Goal: Transaction & Acquisition: Purchase product/service

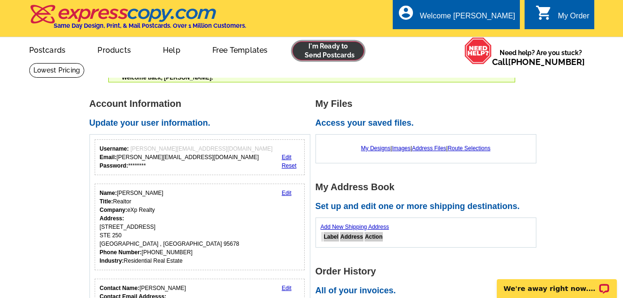
click at [335, 51] on link at bounding box center [328, 50] width 72 height 19
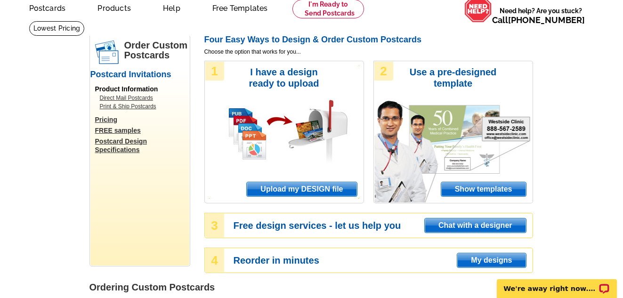
scroll to position [23, 0]
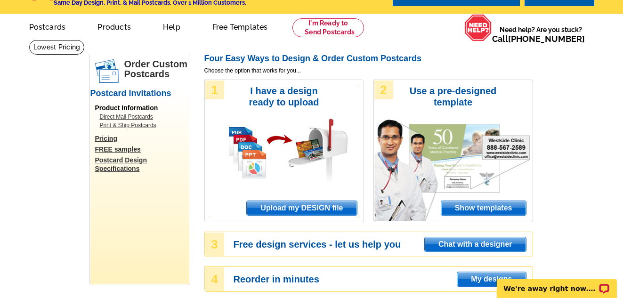
click at [485, 209] on span "Show templates" at bounding box center [483, 208] width 85 height 14
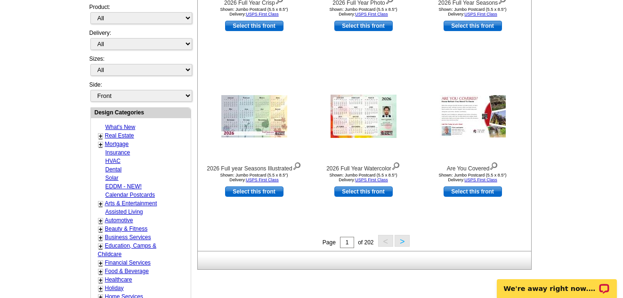
scroll to position [279, 0]
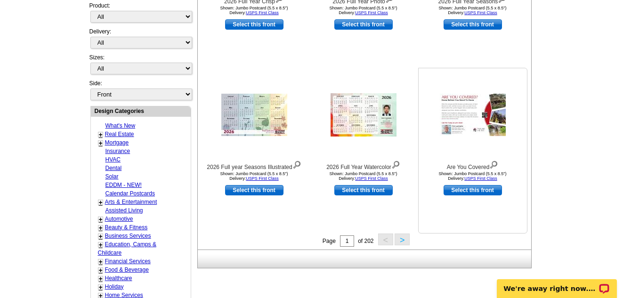
click at [493, 162] on img at bounding box center [493, 164] width 9 height 10
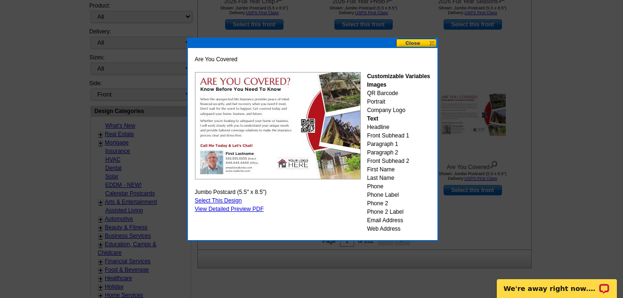
click at [431, 43] on button at bounding box center [416, 43] width 41 height 9
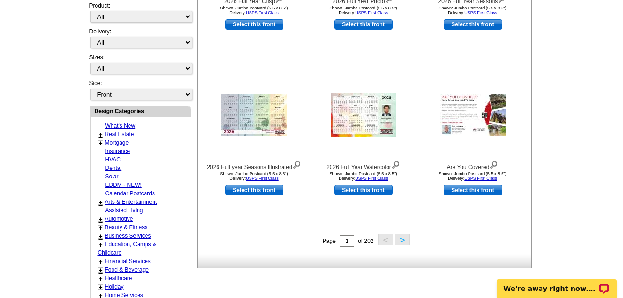
click at [401, 240] on button ">" at bounding box center [402, 240] width 15 height 12
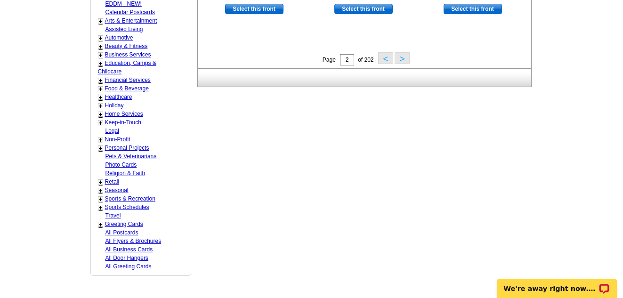
scroll to position [466, 0]
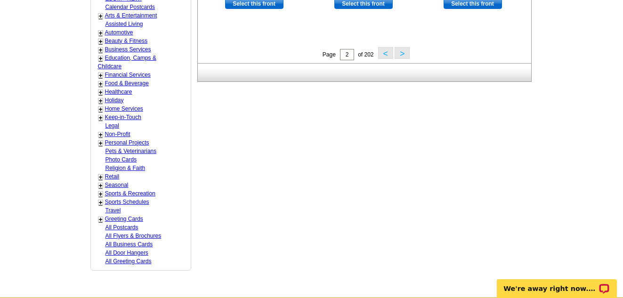
click at [100, 110] on link "+" at bounding box center [101, 109] width 4 height 8
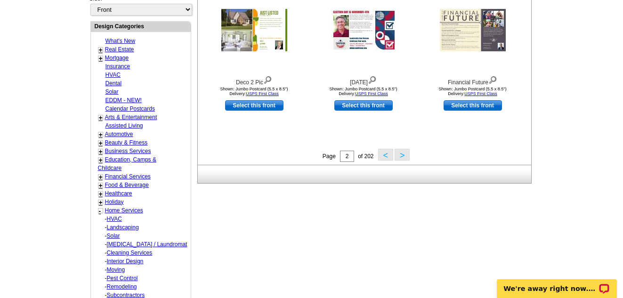
scroll to position [353, 0]
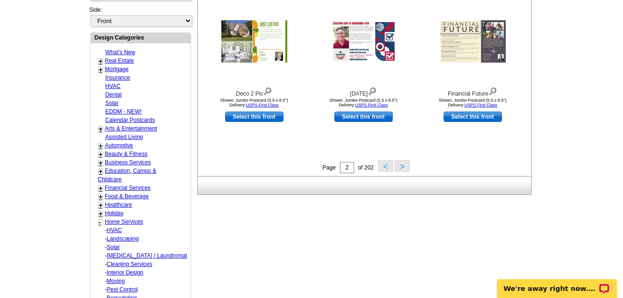
click at [100, 62] on link "+" at bounding box center [101, 61] width 4 height 8
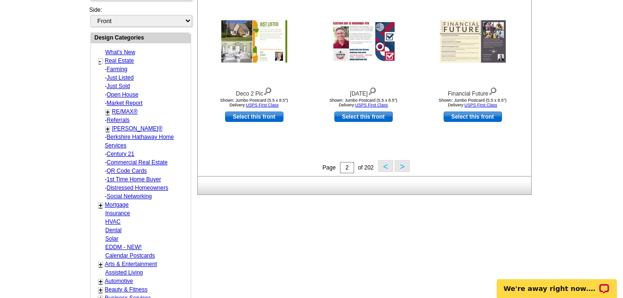
click at [128, 72] on link "Market Report" at bounding box center [117, 69] width 21 height 7
select select "785"
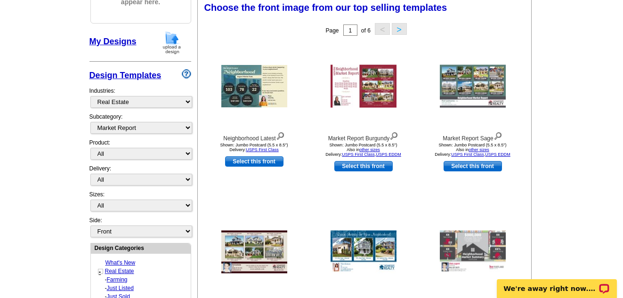
scroll to position [139, 0]
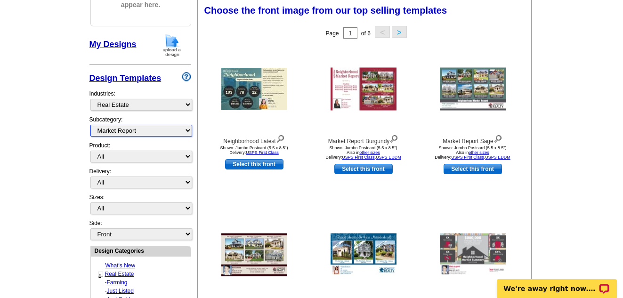
click at [186, 131] on select "All RE/MAX® Referrals Keller Williams® Berkshire Hathaway Home Services Century…" at bounding box center [141, 131] width 102 height 12
click at [90, 125] on select "All RE/MAX® Referrals Keller Williams® Berkshire Hathaway Home Services Century…" at bounding box center [141, 131] width 102 height 12
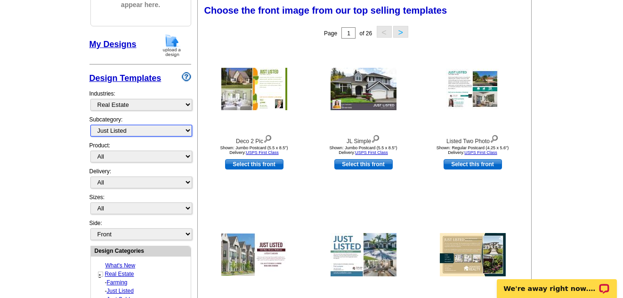
click at [183, 129] on select "All RE/MAX® Referrals Keller Williams® Berkshire Hathaway Home Services Century…" at bounding box center [141, 131] width 102 height 12
select select "1208"
click at [90, 125] on select "All RE/MAX® Referrals Keller Williams® Berkshire Hathaway Home Services Century…" at bounding box center [141, 131] width 102 height 12
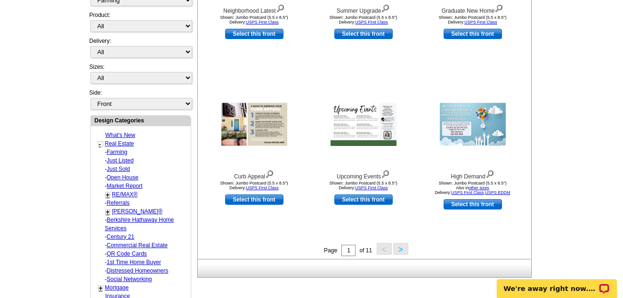
scroll to position [271, 0]
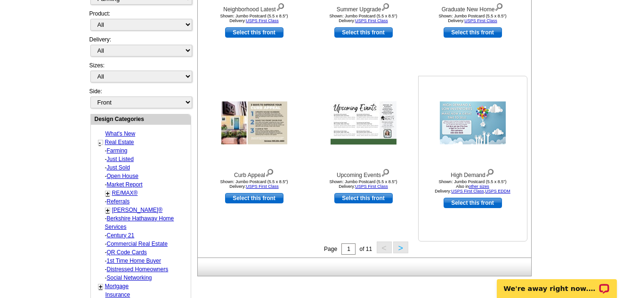
click at [491, 170] on img at bounding box center [489, 172] width 9 height 10
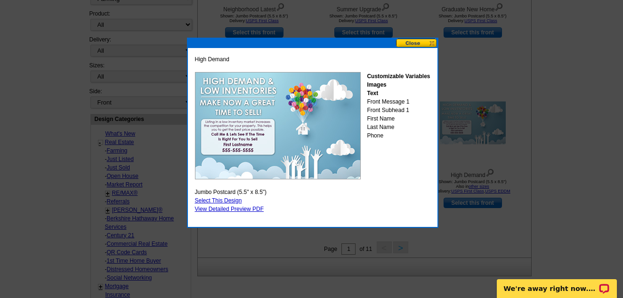
click at [232, 198] on link "Select This Design" at bounding box center [218, 200] width 47 height 7
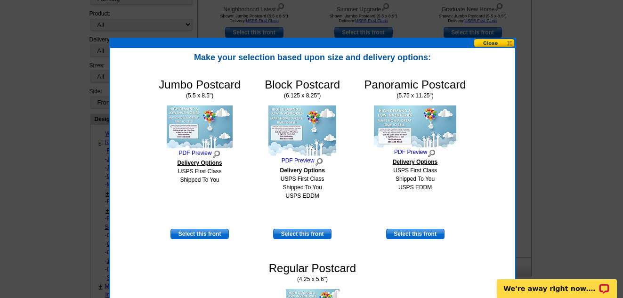
scroll to position [257, 0]
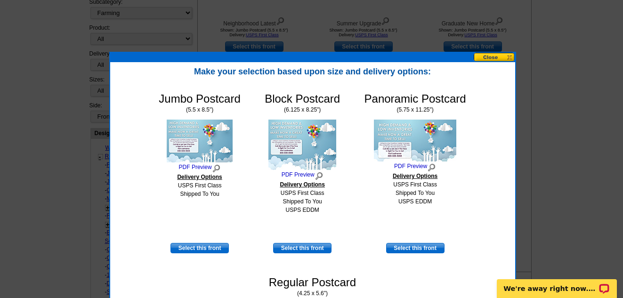
click at [508, 56] on button at bounding box center [494, 57] width 41 height 9
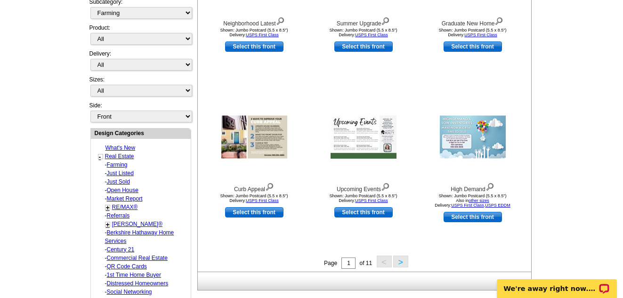
click at [193, 177] on div "Selected Design Your selections will appear here. My Designs Design Templates I…" at bounding box center [140, 277] width 106 height 863
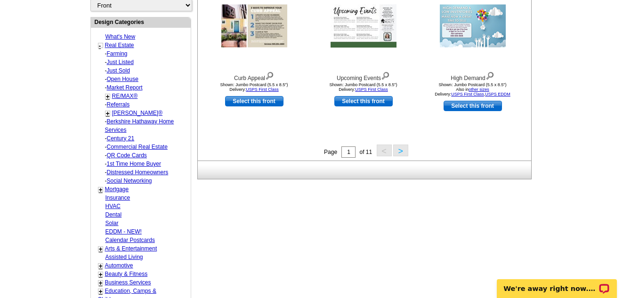
scroll to position [370, 0]
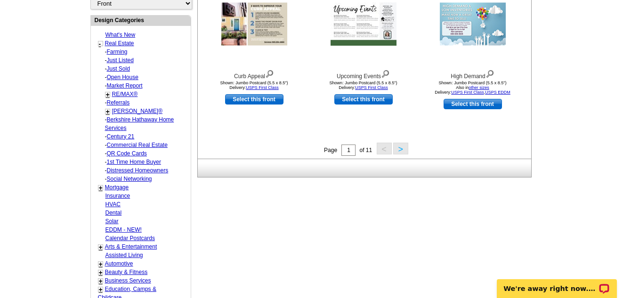
click at [400, 150] on button ">" at bounding box center [400, 149] width 15 height 12
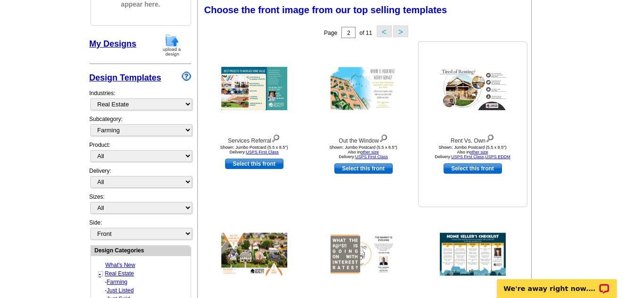
scroll to position [139, 0]
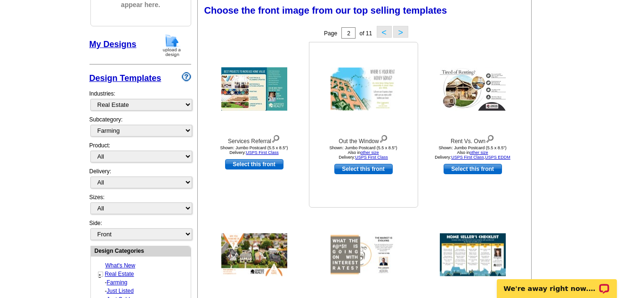
click at [385, 137] on img at bounding box center [383, 138] width 9 height 10
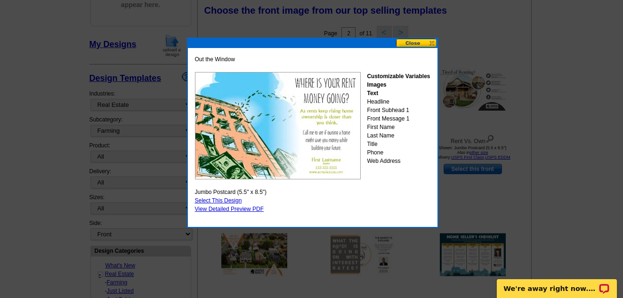
click at [431, 40] on button at bounding box center [416, 43] width 41 height 9
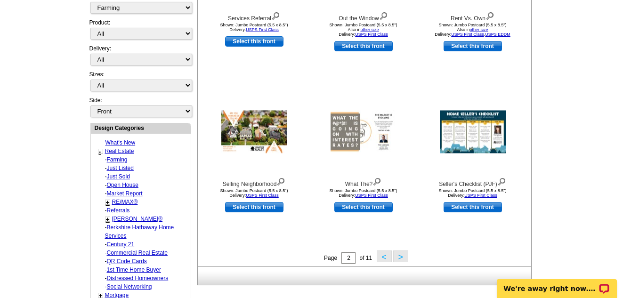
scroll to position [278, 0]
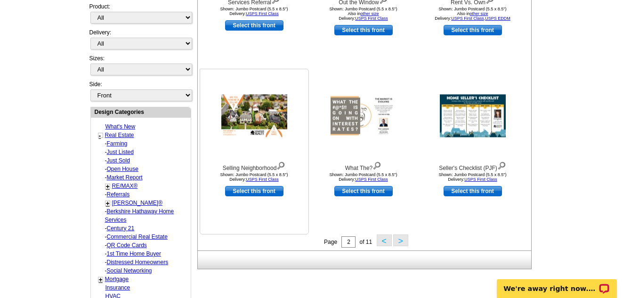
click at [283, 164] on img at bounding box center [280, 165] width 9 height 10
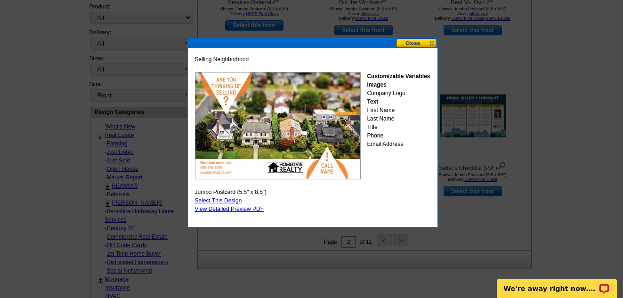
click at [432, 43] on button at bounding box center [416, 43] width 41 height 9
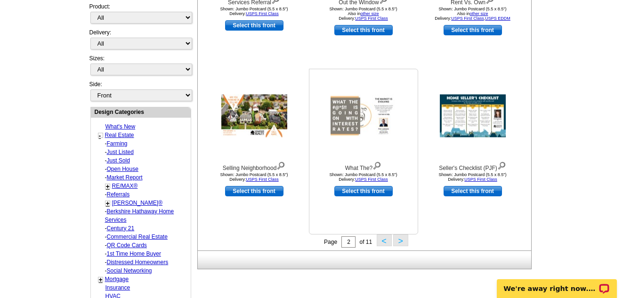
click at [378, 165] on img at bounding box center [376, 165] width 9 height 10
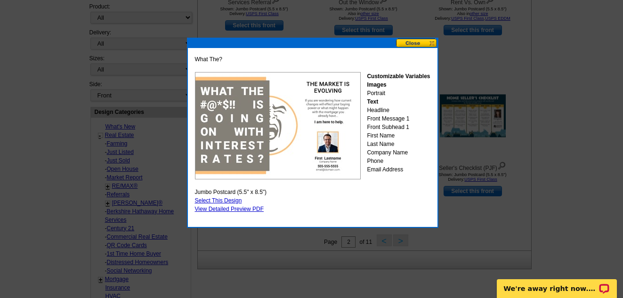
click at [228, 199] on link "Select This Design" at bounding box center [218, 200] width 47 height 7
select select "2"
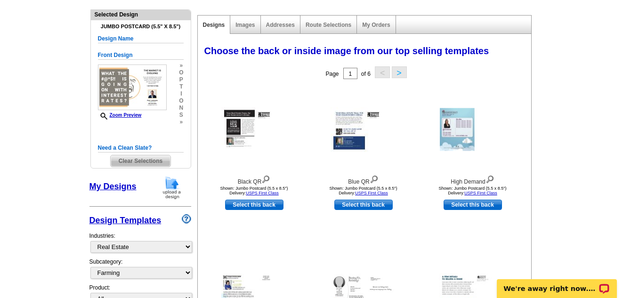
scroll to position [101, 0]
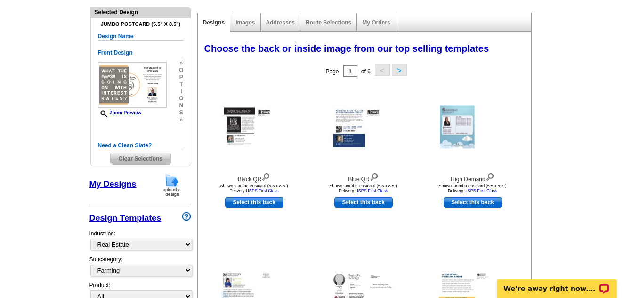
drag, startPoint x: 575, startPoint y: 65, endPoint x: 578, endPoint y: 50, distance: 15.0
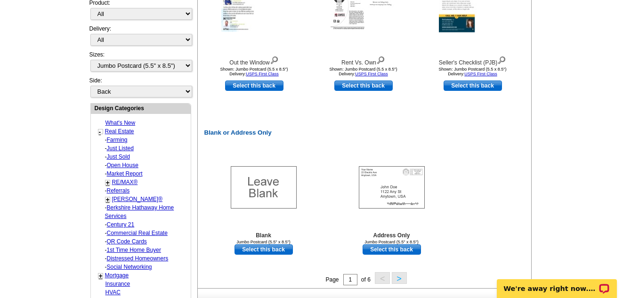
scroll to position [403, 0]
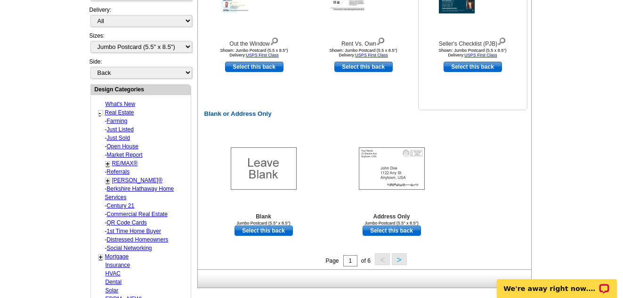
click at [486, 67] on link "Select this back" at bounding box center [472, 67] width 58 height 10
select select "front"
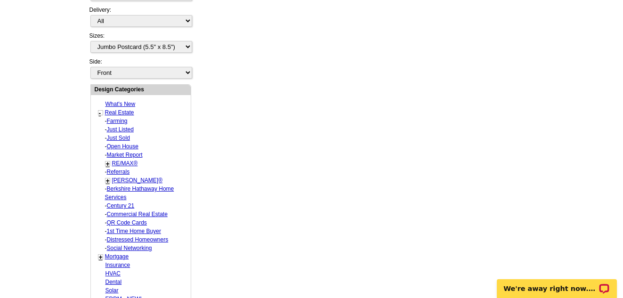
scroll to position [0, 0]
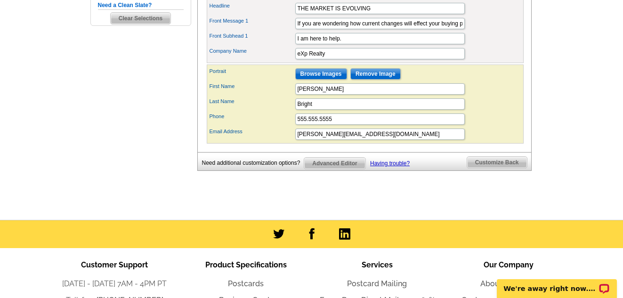
scroll to position [377, 0]
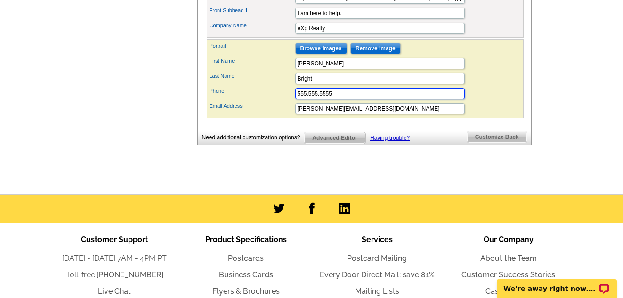
click at [350, 99] on input "555.555.5555" at bounding box center [379, 93] width 169 height 11
type input "5"
type input "916-834-1474"
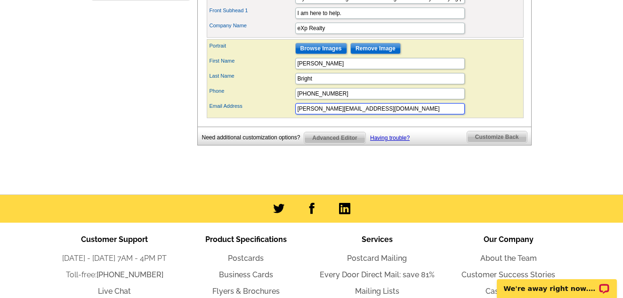
click at [454, 114] on input "[PERSON_NAME][EMAIL_ADDRESS][DOMAIN_NAME]" at bounding box center [379, 108] width 169 height 11
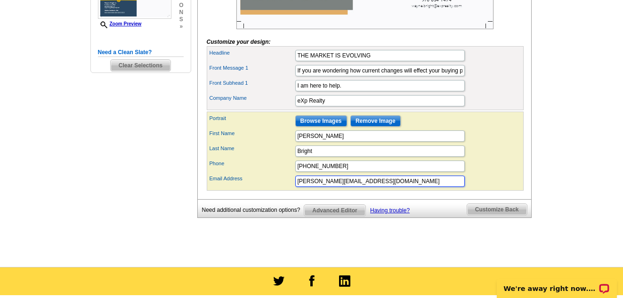
scroll to position [295, 0]
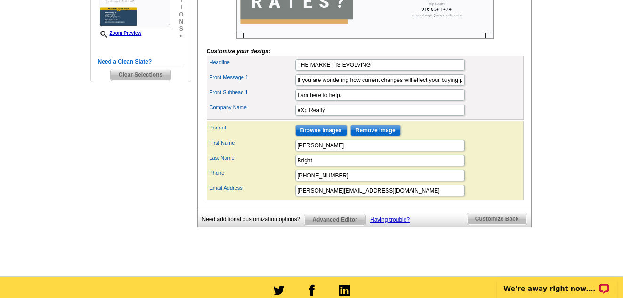
click at [499, 225] on span "Customize Back" at bounding box center [497, 218] width 60 height 11
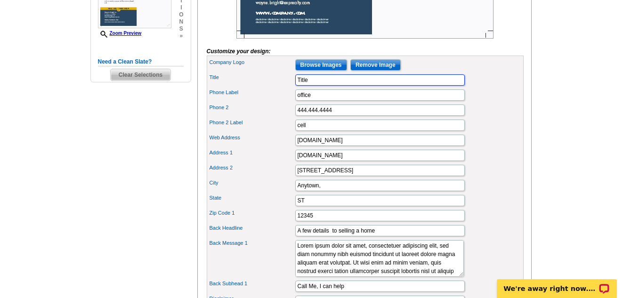
click at [326, 86] on input "Title" at bounding box center [379, 79] width 169 height 11
type input "T"
type input "Realtor"
type input "Cell"
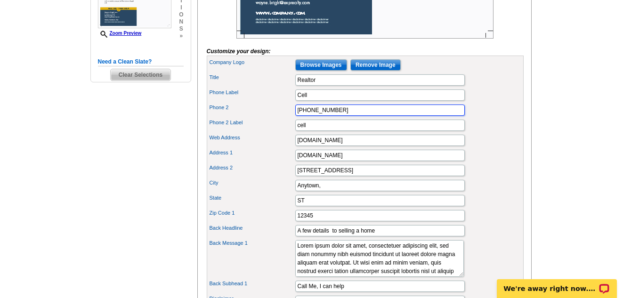
type input "916-834-1474"
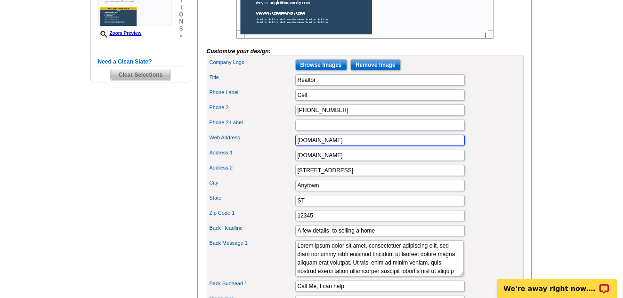
type input "www.exprealty.com"
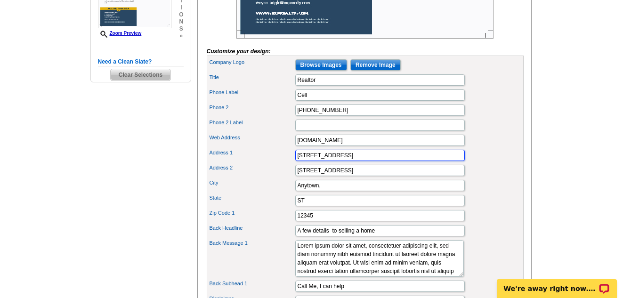
type input "915 Highland Pointe Dr"
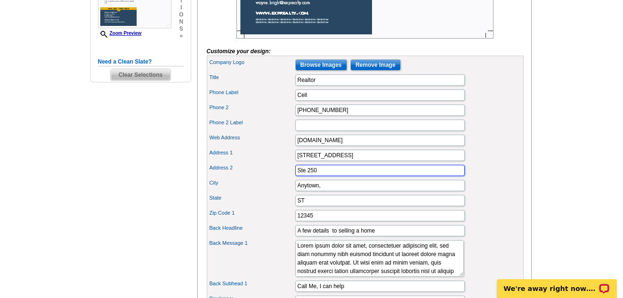
type input "Ste 250"
type input "Roseville"
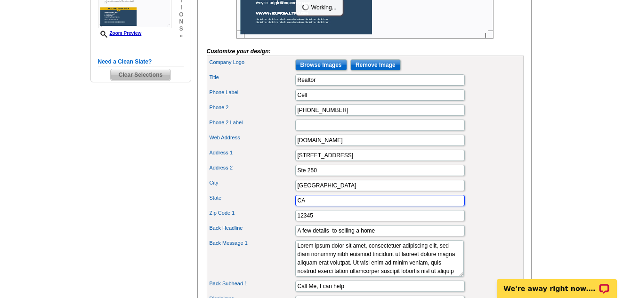
type input "CA"
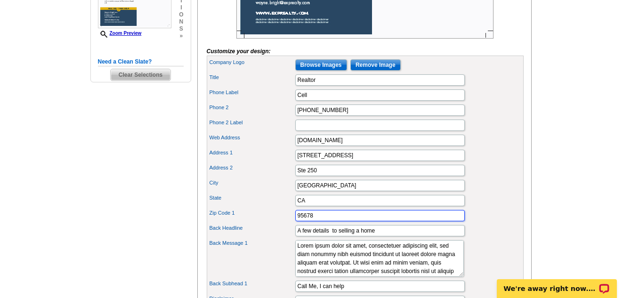
type input "95678"
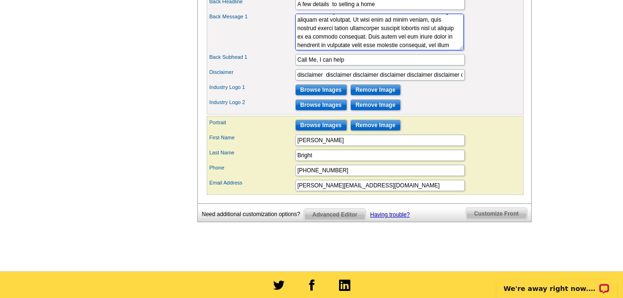
scroll to position [0, 0]
drag, startPoint x: 421, startPoint y: 62, endPoint x: 287, endPoint y: 22, distance: 139.9
